Goal: Information Seeking & Learning: Learn about a topic

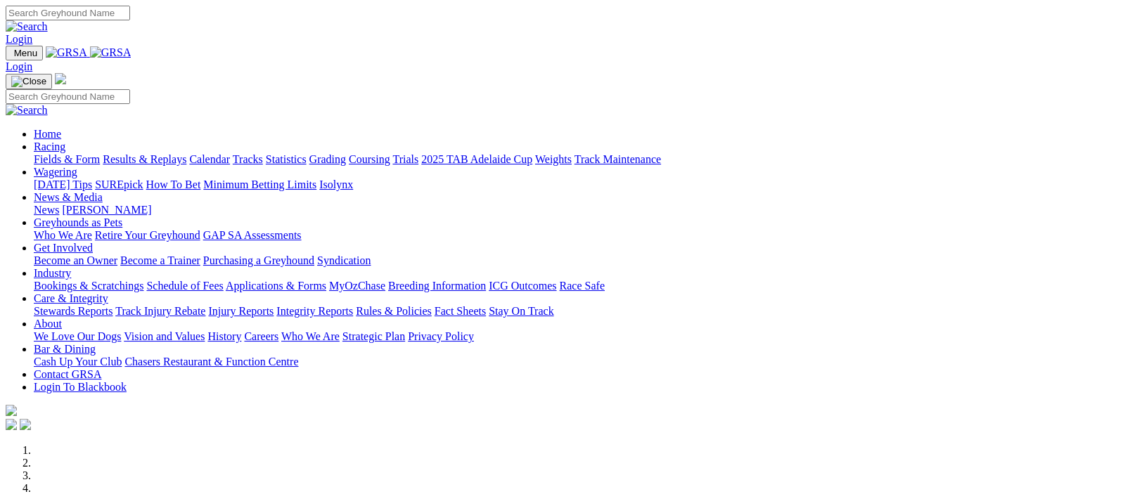
click at [132, 52] on img at bounding box center [110, 52] width 41 height 13
click at [173, 153] on link "Results & Replays" at bounding box center [145, 159] width 84 height 12
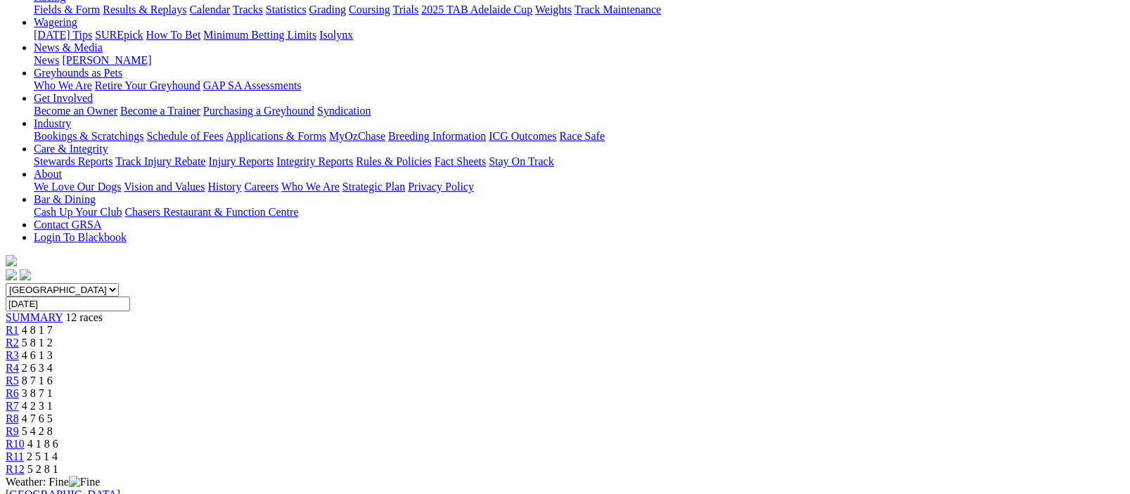
scroll to position [344, 0]
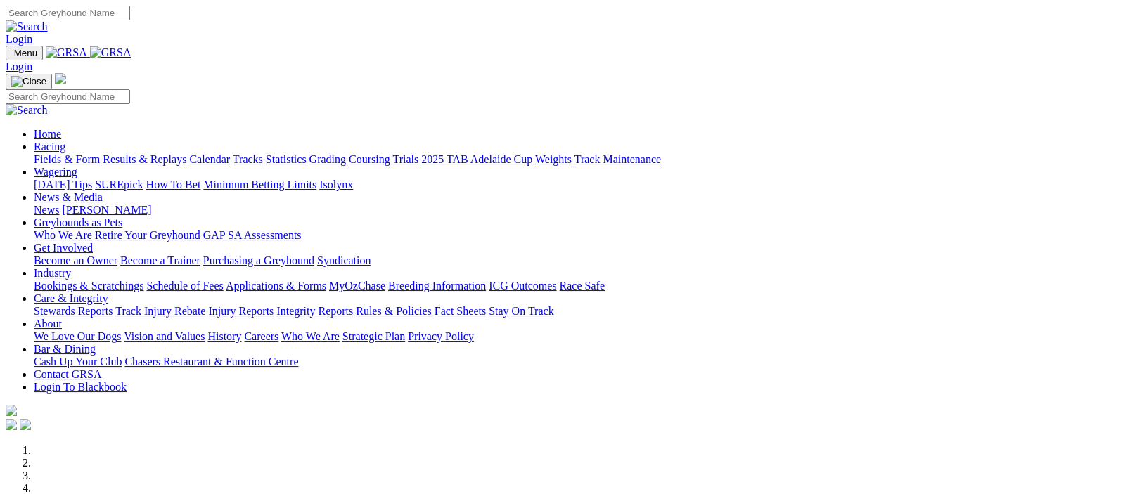
click at [65, 141] on link "Racing" at bounding box center [50, 147] width 32 height 12
click at [132, 50] on img at bounding box center [110, 52] width 41 height 13
click at [65, 141] on link "Racing" at bounding box center [50, 147] width 32 height 12
click at [174, 153] on link "Results & Replays" at bounding box center [145, 159] width 84 height 12
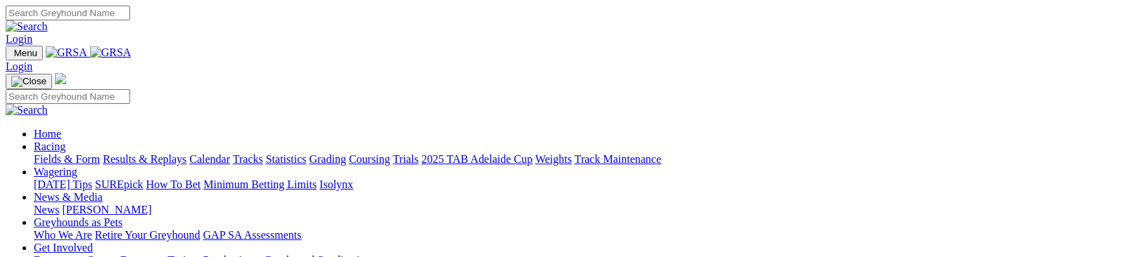
click at [186, 153] on link "Results & Replays" at bounding box center [145, 159] width 84 height 12
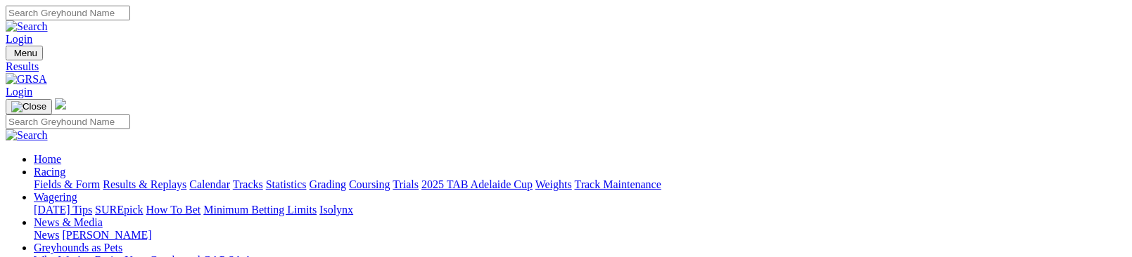
scroll to position [257, 0]
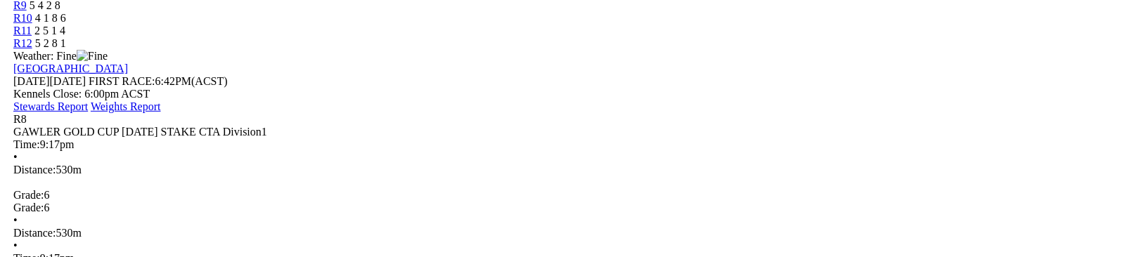
scroll to position [344, 0]
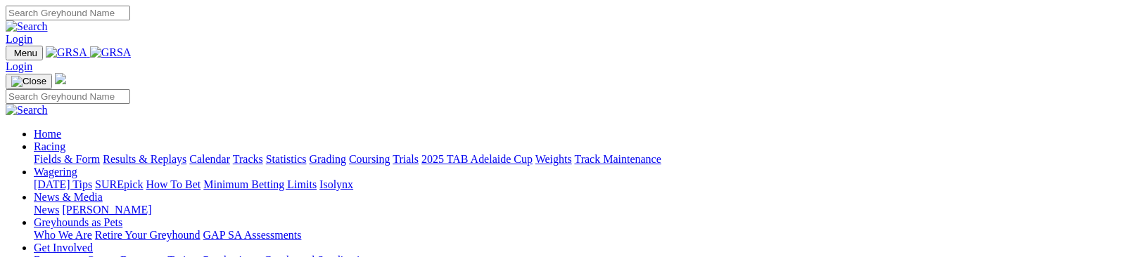
click at [132, 53] on img at bounding box center [110, 52] width 41 height 13
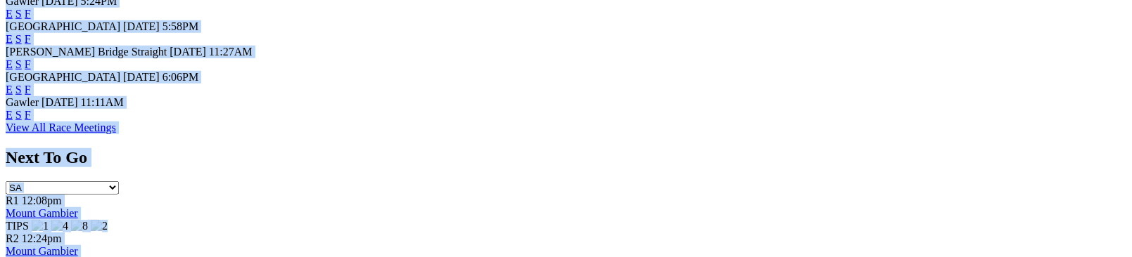
drag, startPoint x: 167, startPoint y: 245, endPoint x: 162, endPoint y: 293, distance: 48.0
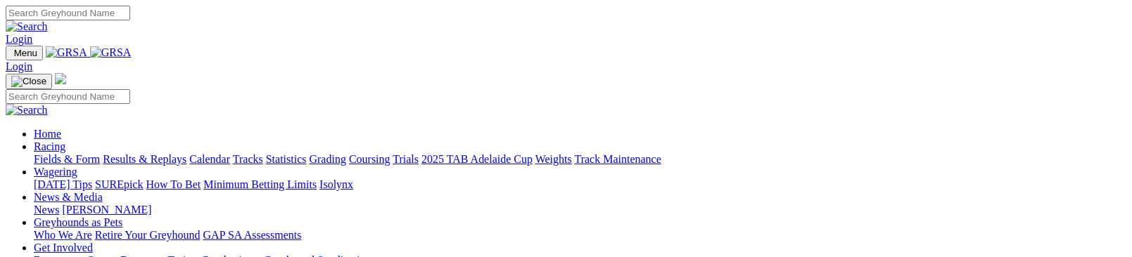
click at [65, 141] on link "Racing" at bounding box center [50, 147] width 32 height 12
click at [132, 53] on img at bounding box center [110, 52] width 41 height 13
click at [132, 51] on img at bounding box center [110, 52] width 41 height 13
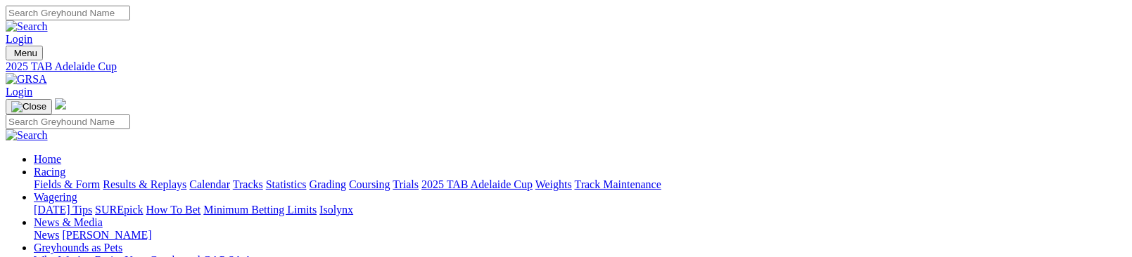
drag, startPoint x: 694, startPoint y: 254, endPoint x: 778, endPoint y: 302, distance: 96.4
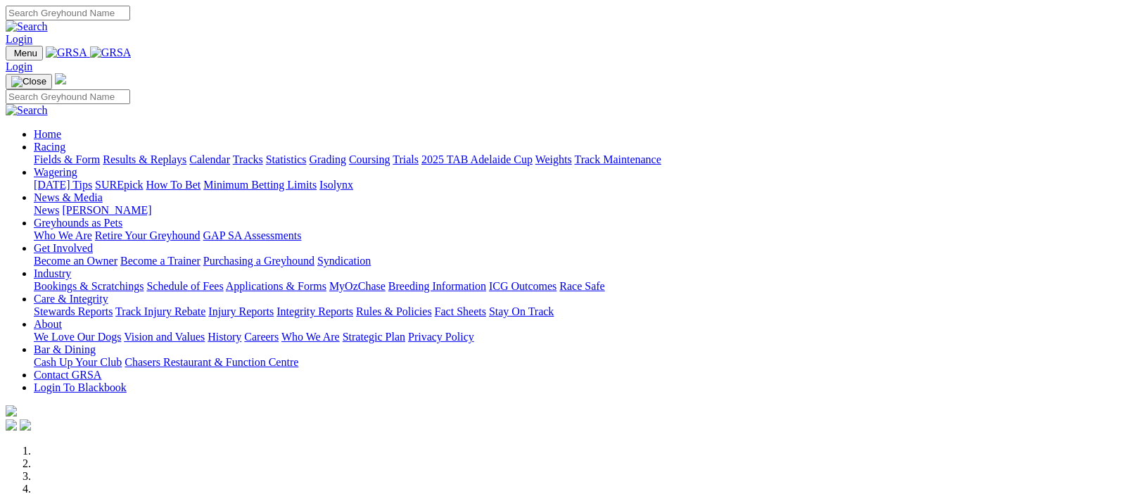
click at [65, 141] on link "Racing" at bounding box center [50, 147] width 32 height 12
click at [132, 51] on img at bounding box center [110, 52] width 41 height 13
click at [180, 153] on link "Results & Replays" at bounding box center [145, 159] width 84 height 12
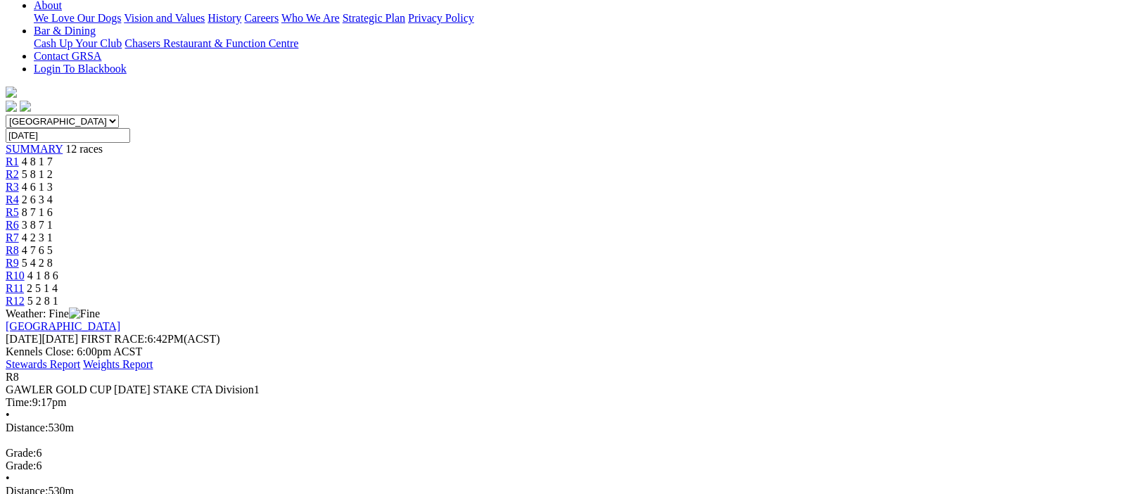
drag, startPoint x: 889, startPoint y: 408, endPoint x: 877, endPoint y: 407, distance: 12.0
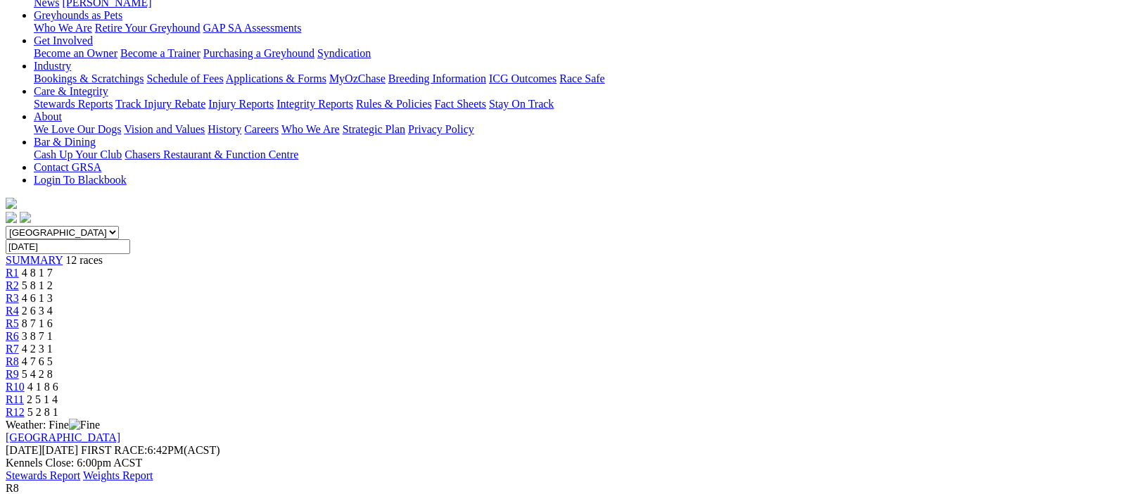
scroll to position [0, 0]
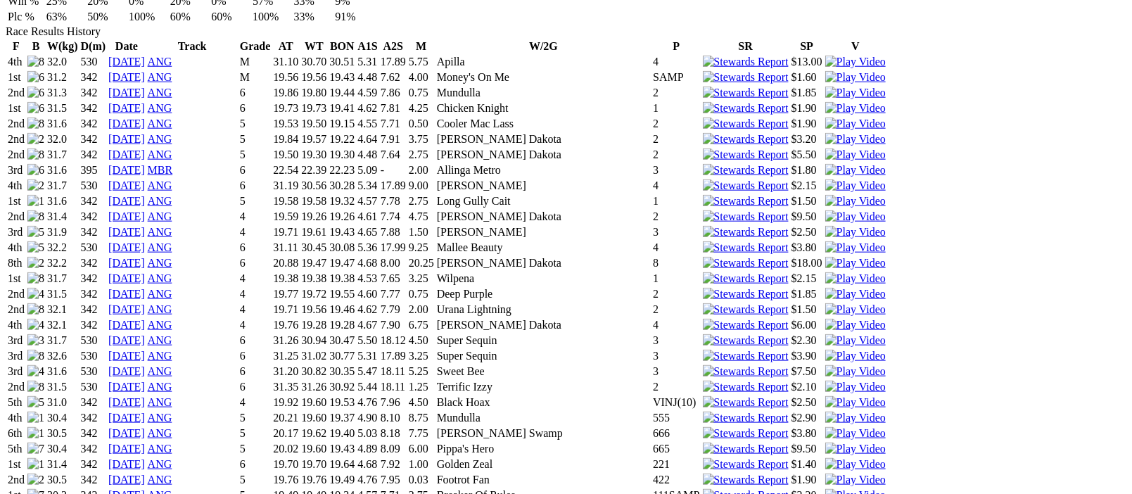
scroll to position [660, 0]
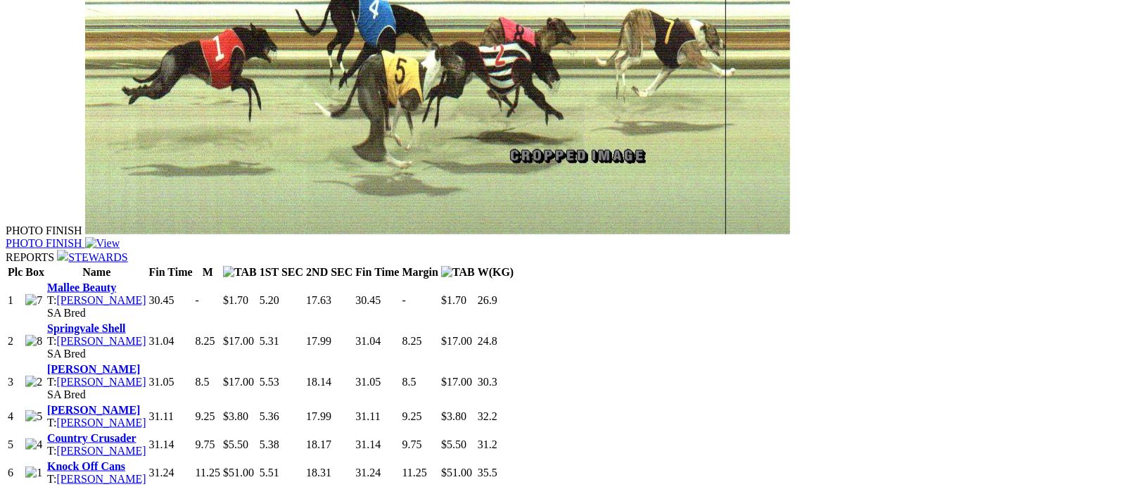
scroll to position [344, 0]
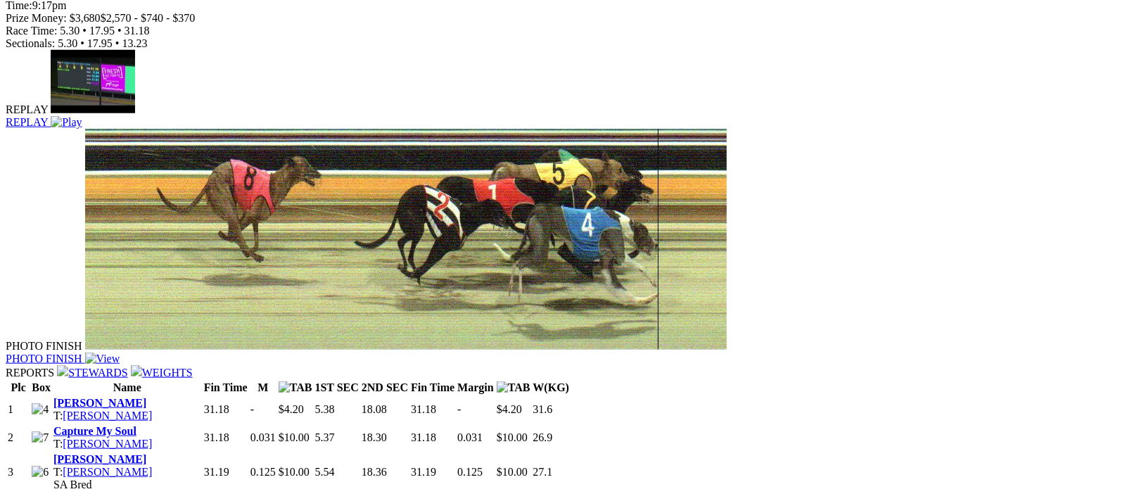
scroll to position [511, 0]
